Goal: Complete application form

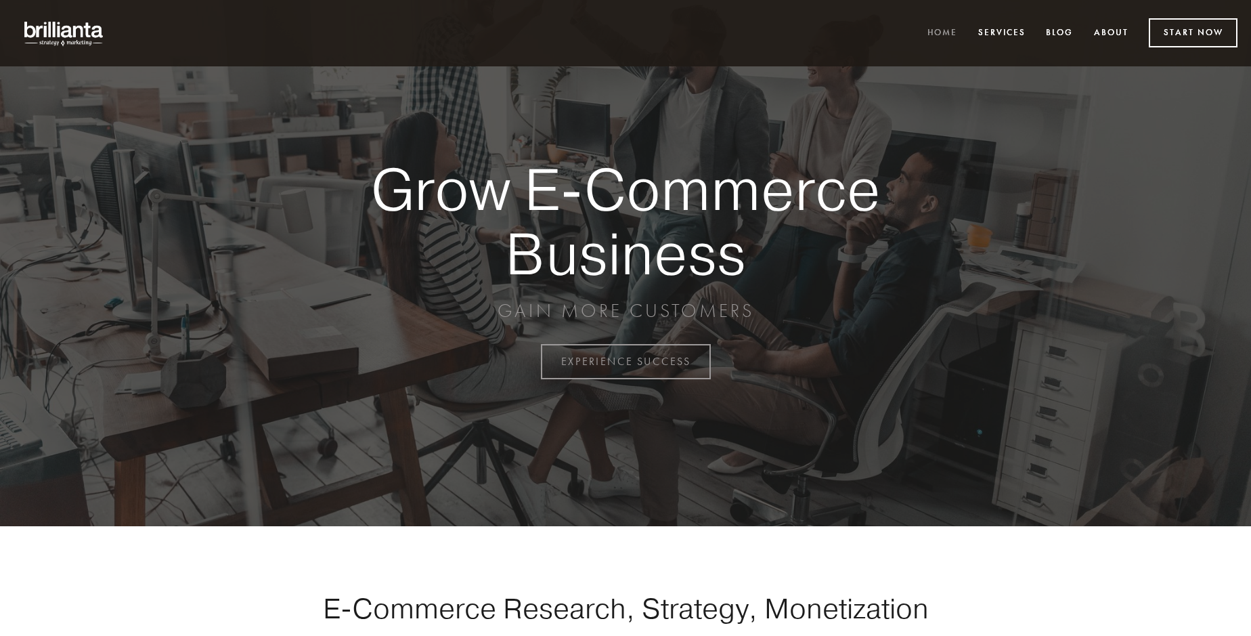
scroll to position [3548, 0]
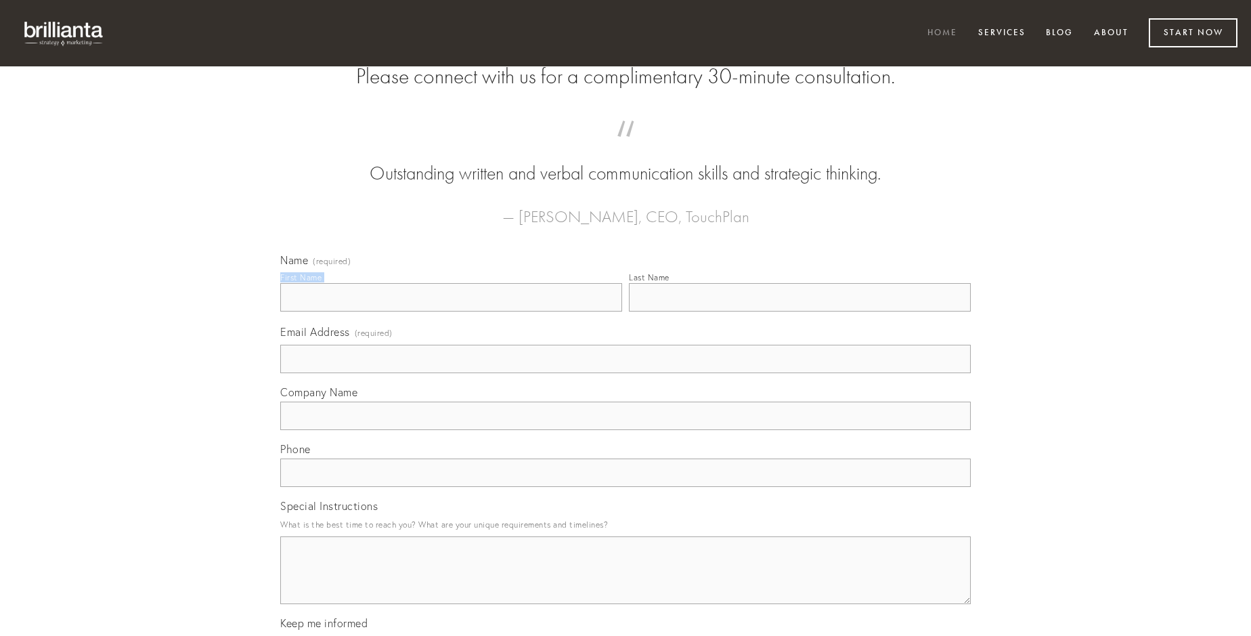
type input "[PERSON_NAME]"
click at [799, 311] on input "Last Name" at bounding box center [800, 297] width 342 height 28
type input "[PERSON_NAME]"
click at [625, 373] on input "Email Address (required)" at bounding box center [625, 359] width 690 height 28
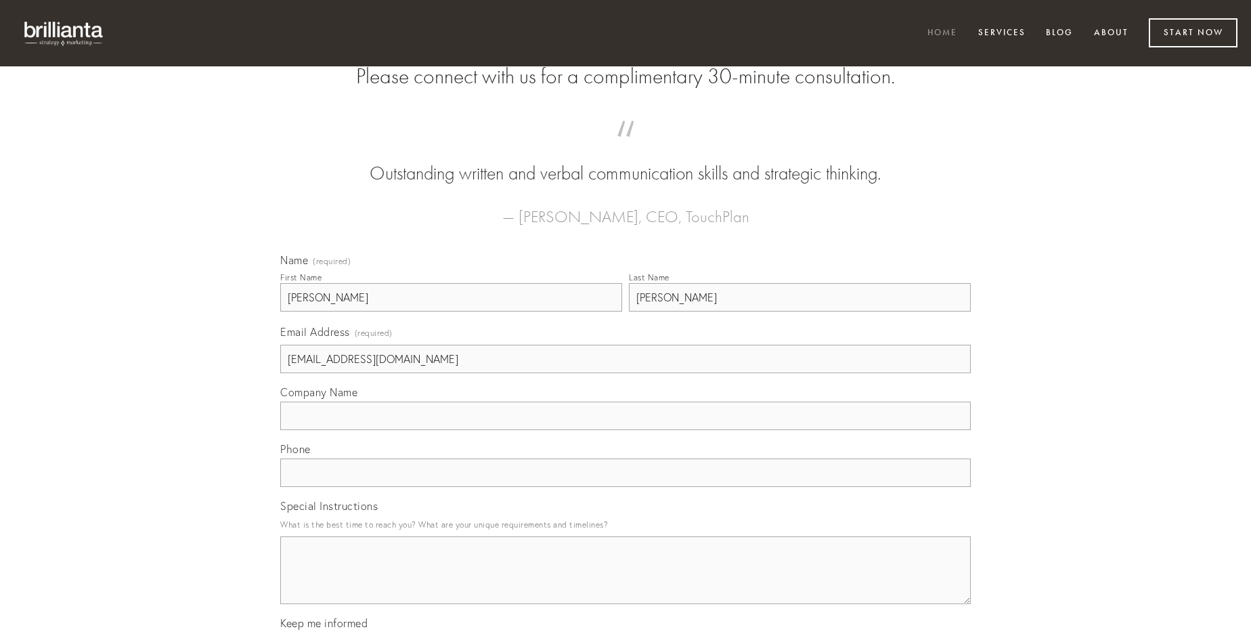
type input "[EMAIL_ADDRESS][DOMAIN_NAME]"
click at [625, 430] on input "Company Name" at bounding box center [625, 415] width 690 height 28
type input "earum"
click at [625, 487] on input "text" at bounding box center [625, 472] width 690 height 28
click at [625, 582] on textarea "Special Instructions" at bounding box center [625, 570] width 690 height 68
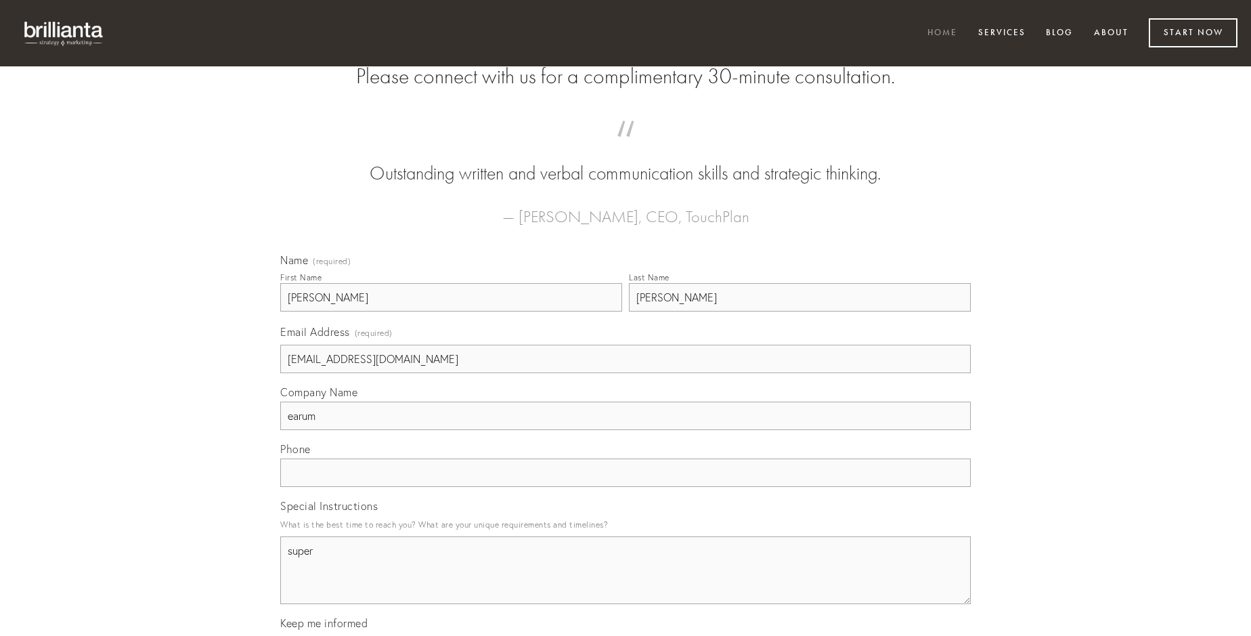
type textarea "super"
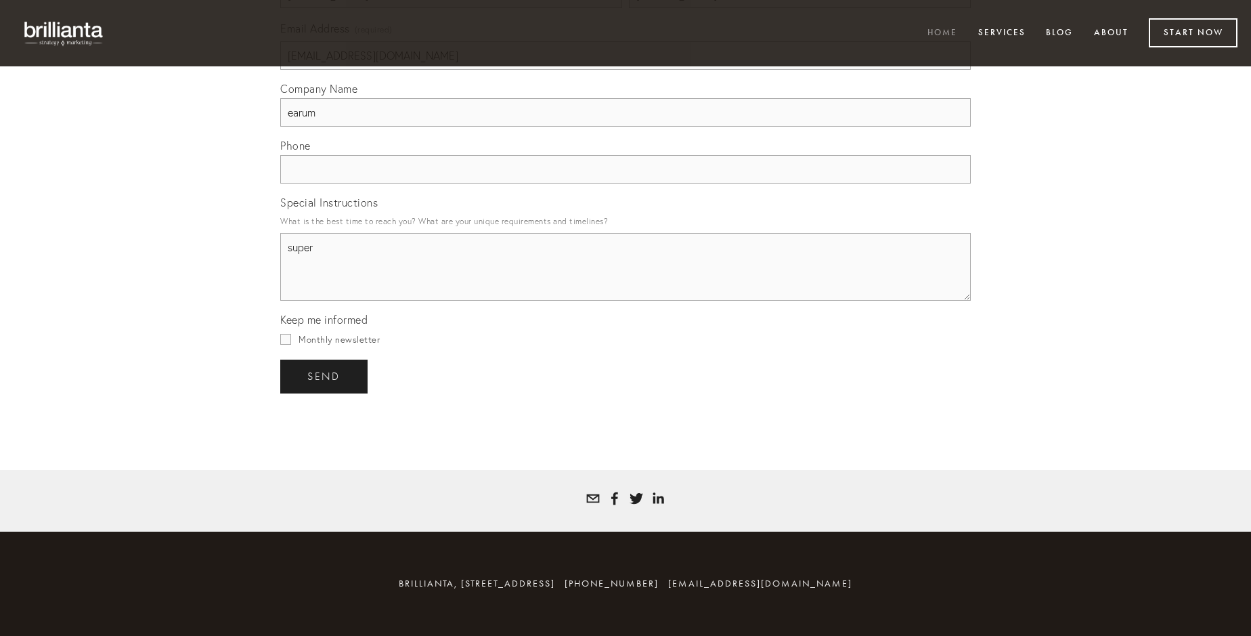
click at [325, 376] on span "send" at bounding box center [323, 376] width 33 height 12
